Goal: Task Accomplishment & Management: Manage account settings

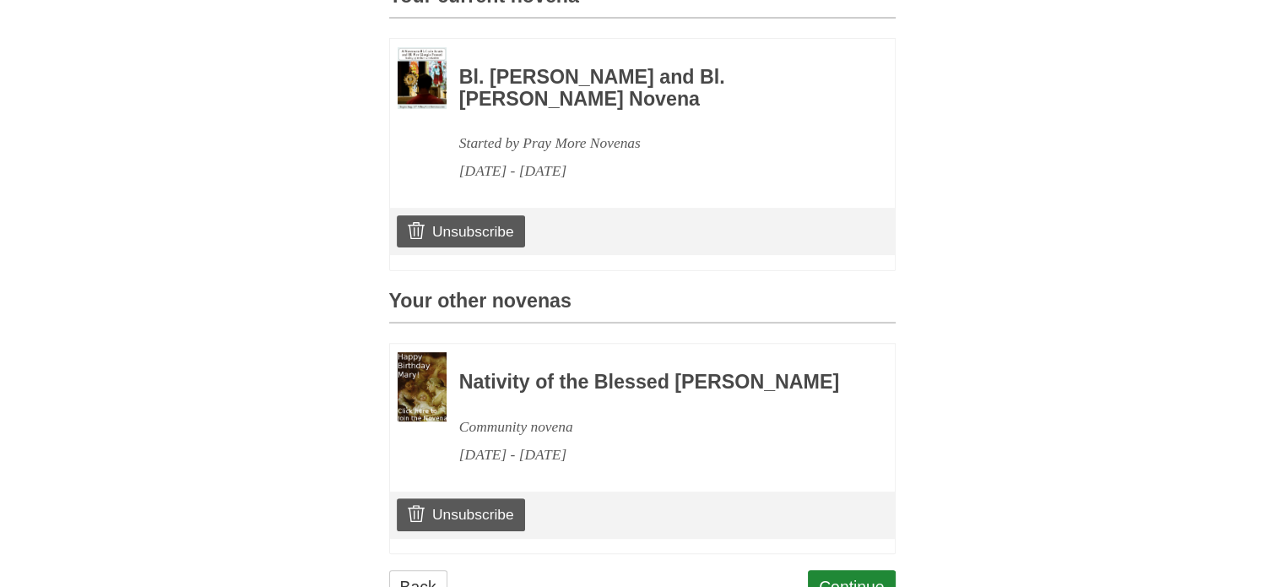
scroll to position [497, 0]
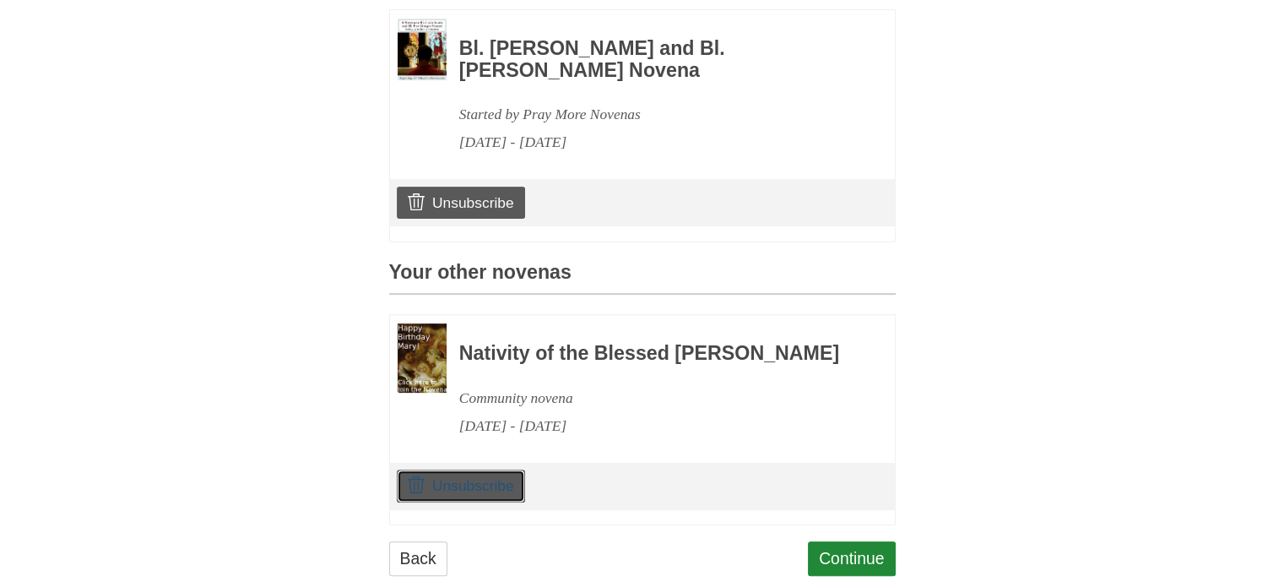
drag, startPoint x: 436, startPoint y: 532, endPoint x: 730, endPoint y: 78, distance: 540.9
click at [436, 501] on link "Unsubscribe" at bounding box center [460, 485] width 127 height 32
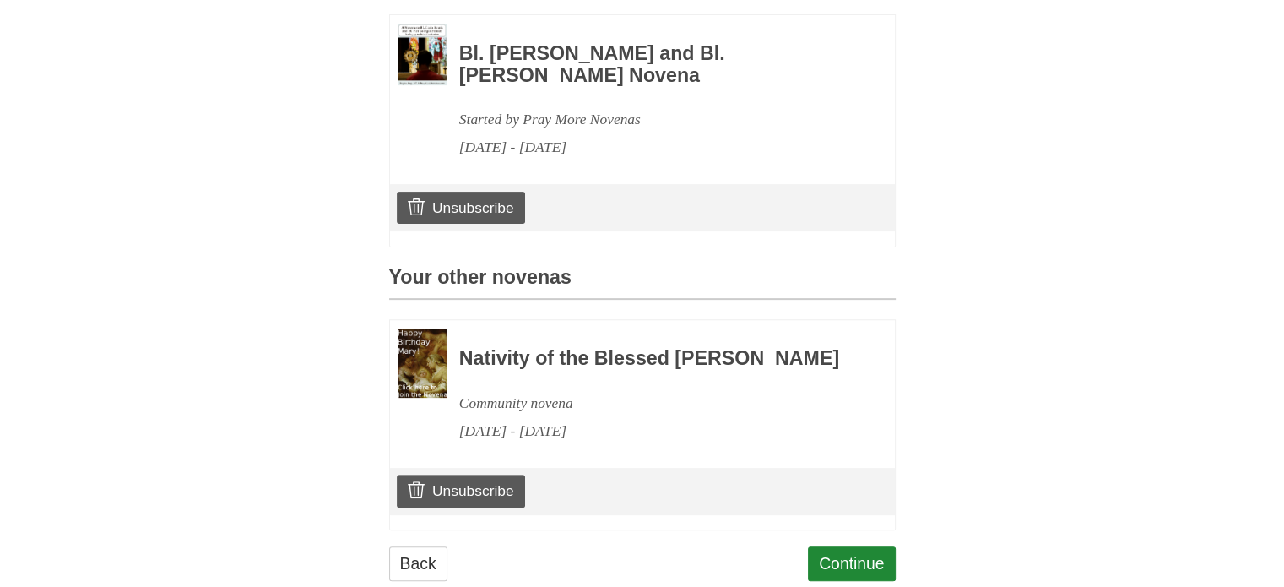
scroll to position [582, 0]
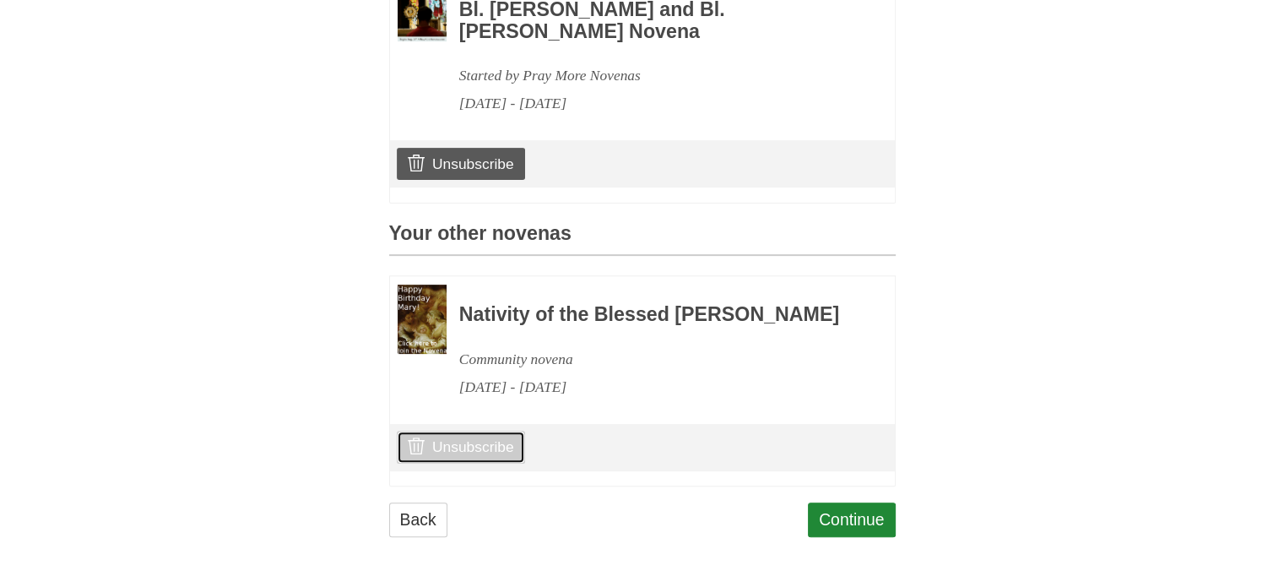
click at [455, 448] on link "Unsubscribe" at bounding box center [460, 446] width 127 height 32
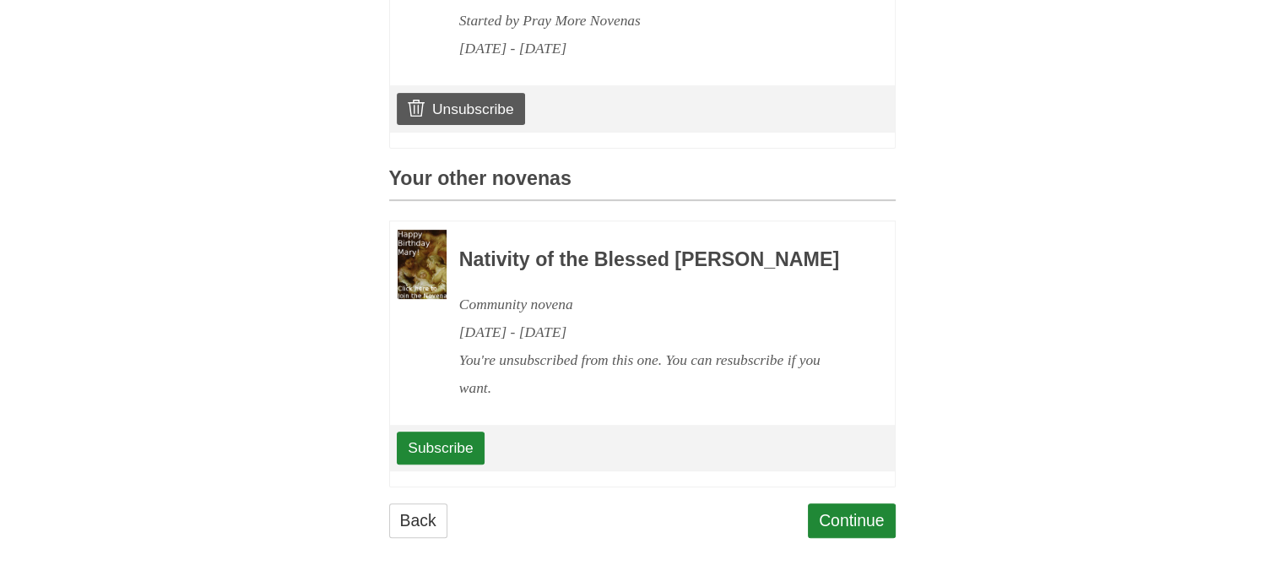
scroll to position [637, 0]
click at [834, 521] on link "Continue" at bounding box center [852, 520] width 88 height 35
